Goal: Transaction & Acquisition: Purchase product/service

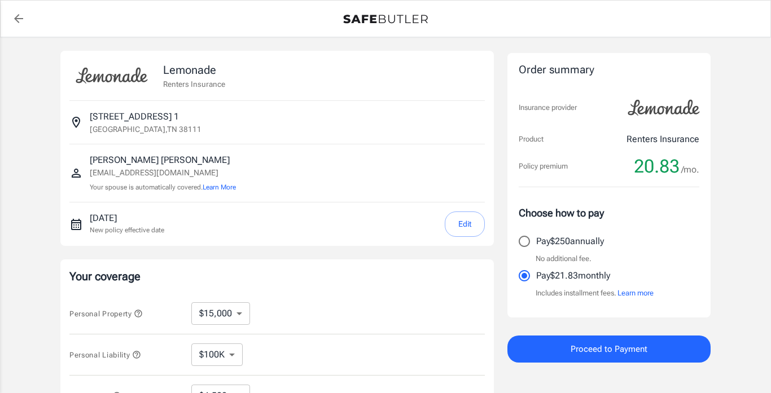
select select "15000"
select select "500"
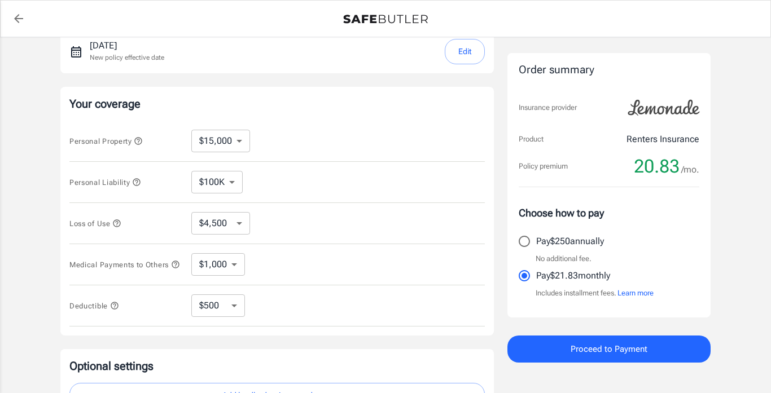
scroll to position [173, 0]
click at [113, 223] on icon "button" at bounding box center [116, 222] width 9 height 9
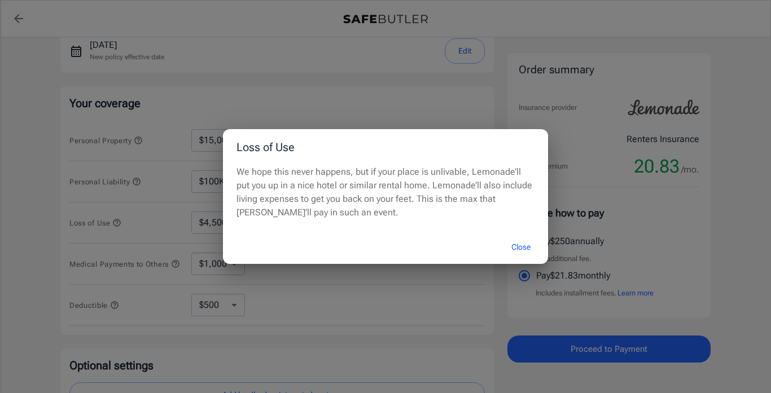
click at [516, 236] on button "Close" at bounding box center [520, 247] width 45 height 24
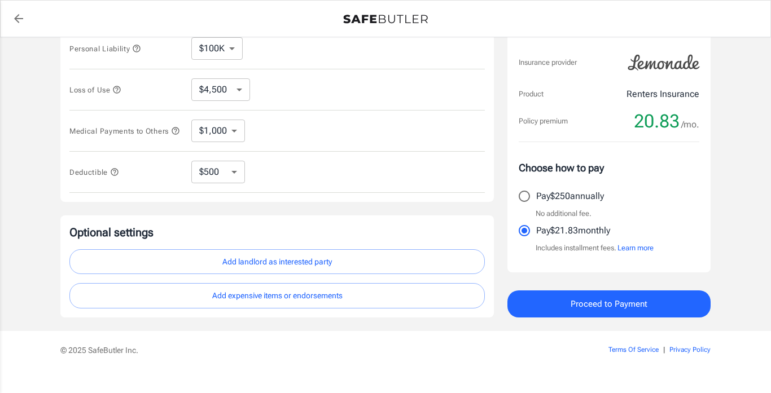
scroll to position [328, 0]
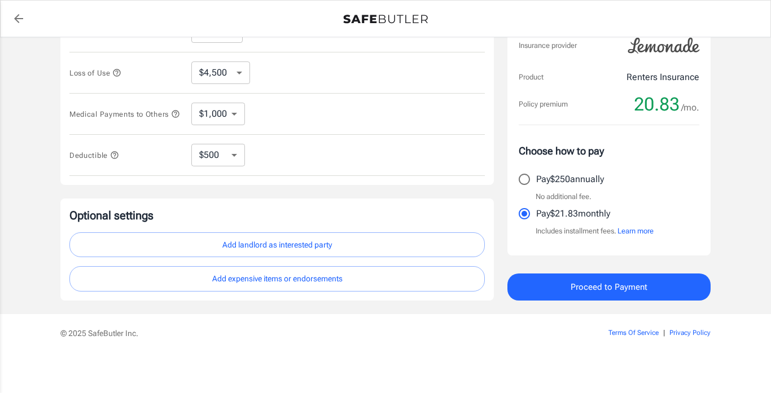
click at [391, 245] on button "Add landlord as interested party" at bounding box center [276, 244] width 415 height 25
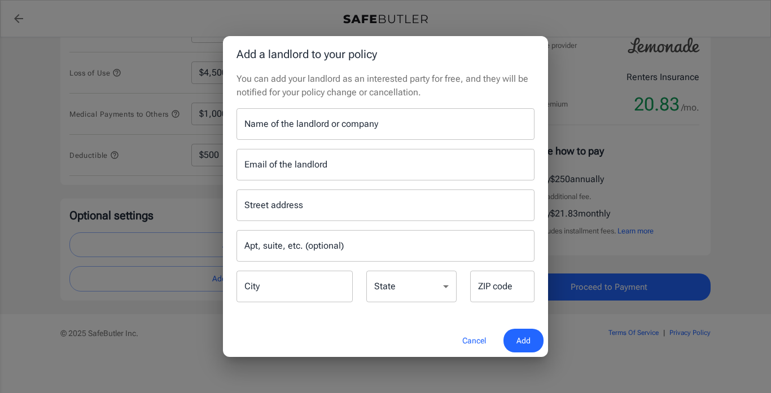
click at [381, 135] on input "Name of the landlord or company" at bounding box center [385, 124] width 298 height 32
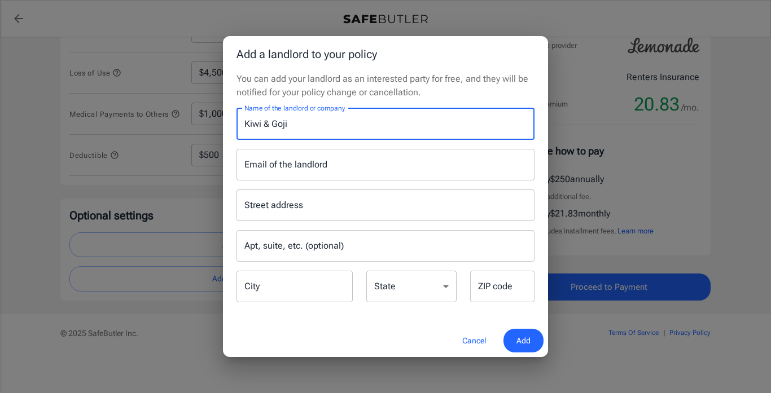
type input "Kiwi & Goji"
click at [320, 177] on input "Email of the landlord" at bounding box center [385, 165] width 298 height 32
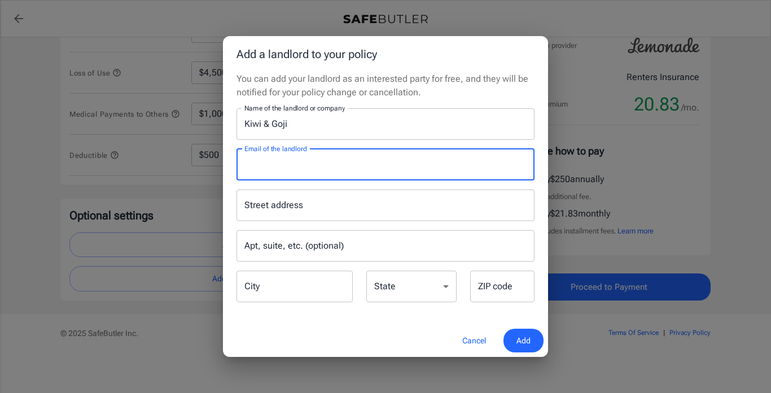
click at [332, 209] on input "Street address" at bounding box center [385, 205] width 288 height 21
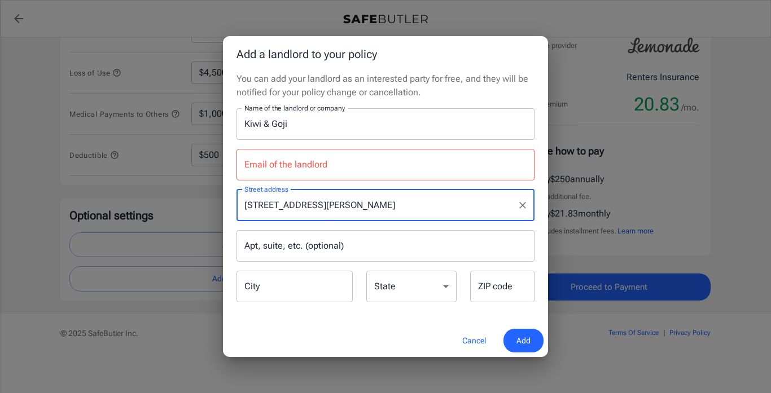
type input "[STREET_ADDRESS][PERSON_NAME]"
click at [334, 292] on input "City" at bounding box center [294, 287] width 116 height 32
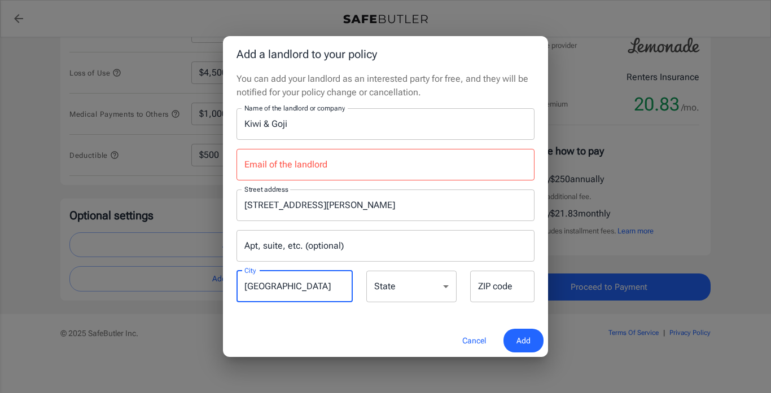
type input "[GEOGRAPHIC_DATA]"
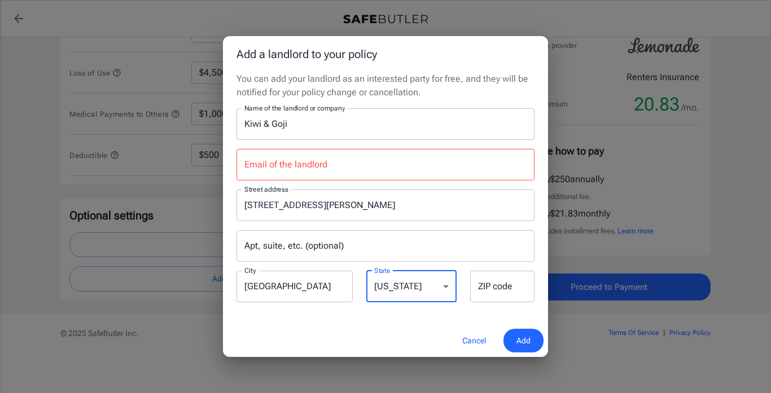
click at [394, 276] on select "[US_STATE] [US_STATE] [US_STATE] [US_STATE] [US_STATE] [US_STATE] [US_STATE] [U…" at bounding box center [411, 287] width 90 height 32
select select "TN"
click at [366, 271] on select "[US_STATE] [US_STATE] [US_STATE] [US_STATE] [US_STATE] [US_STATE] [US_STATE] [U…" at bounding box center [411, 287] width 90 height 32
click at [503, 278] on input "ZIP code" at bounding box center [502, 287] width 64 height 32
type input "38116"
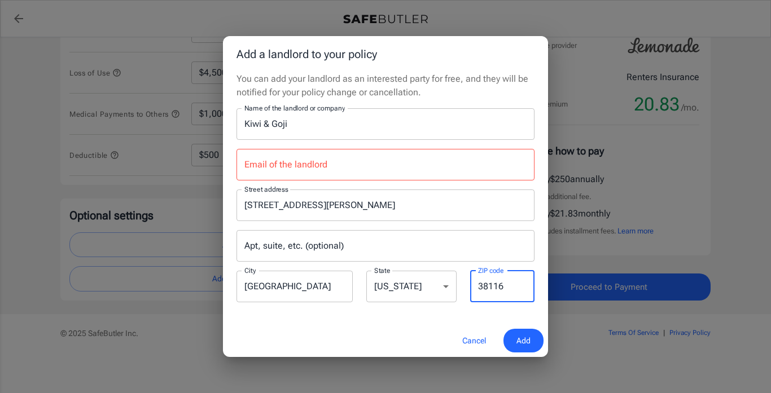
click at [384, 169] on input "Email of the landlord" at bounding box center [385, 165] width 298 height 32
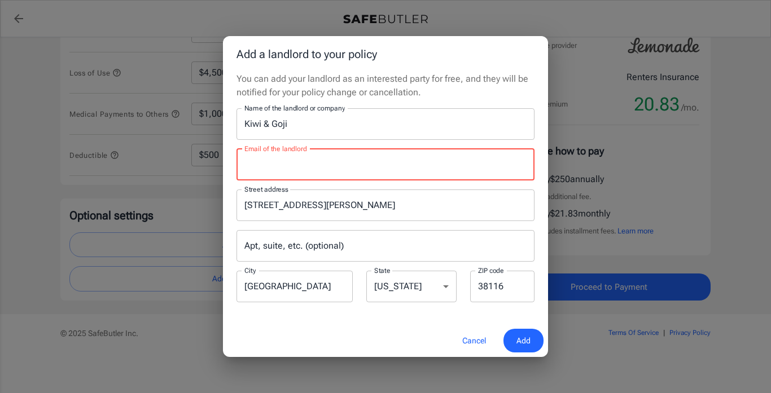
click at [515, 340] on button "Add" at bounding box center [523, 341] width 40 height 24
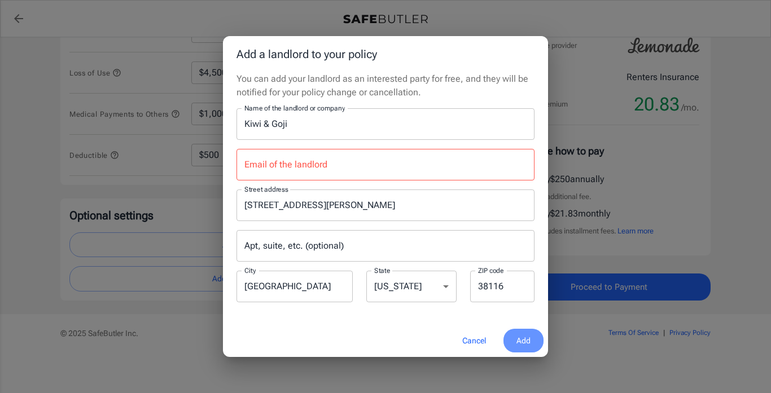
click at [515, 340] on button "Add" at bounding box center [523, 341] width 40 height 24
click at [341, 175] on input "Email of the landlord" at bounding box center [385, 165] width 298 height 32
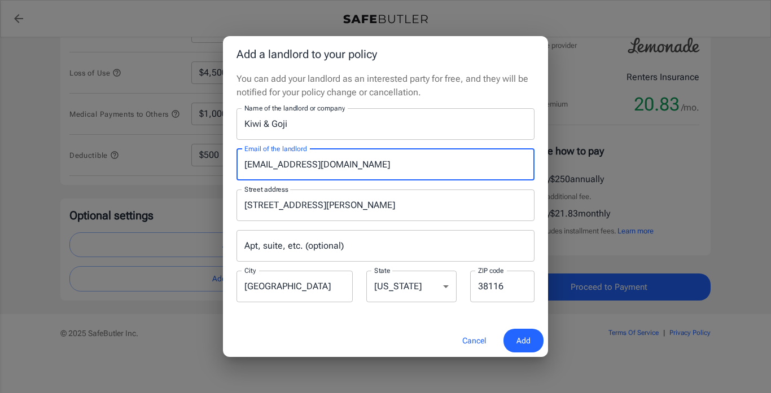
type input "[EMAIL_ADDRESS][DOMAIN_NAME]"
click at [535, 337] on button "Add" at bounding box center [523, 341] width 40 height 24
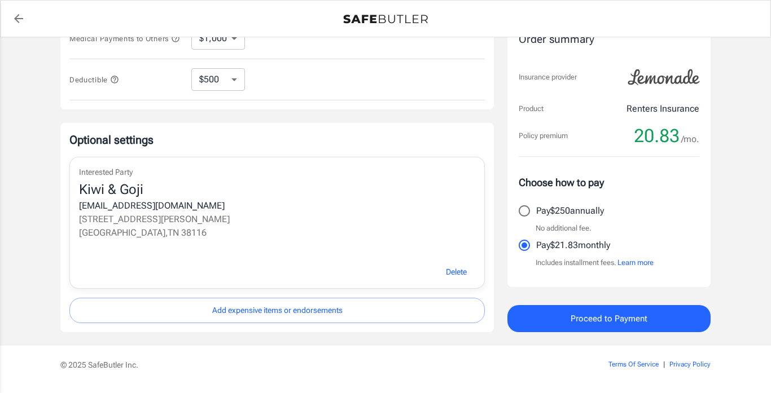
scroll to position [435, 0]
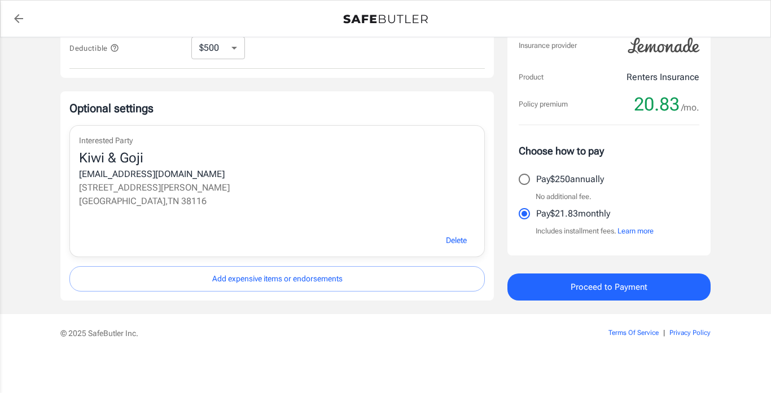
click at [627, 293] on span "Proceed to Payment" at bounding box center [608, 287] width 77 height 15
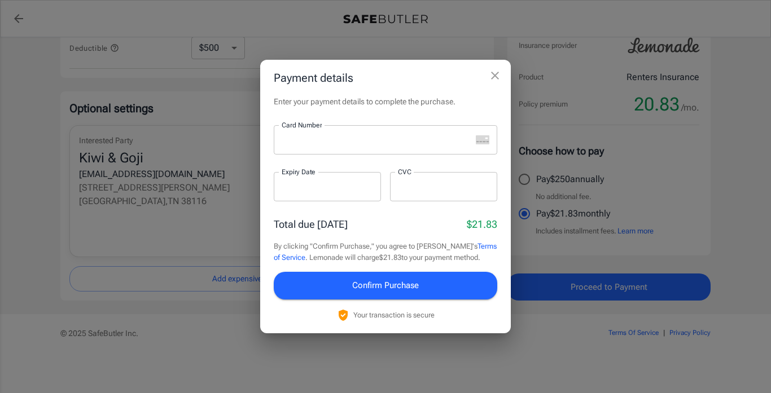
click at [371, 148] on div at bounding box center [372, 139] width 197 height 29
click at [203, 249] on div "Payment details Enter your payment details to complete the purchase. Card Numbe…" at bounding box center [385, 196] width 771 height 393
click at [497, 81] on icon "close" at bounding box center [495, 76] width 14 height 14
